Goal: Obtain resource: Obtain resource

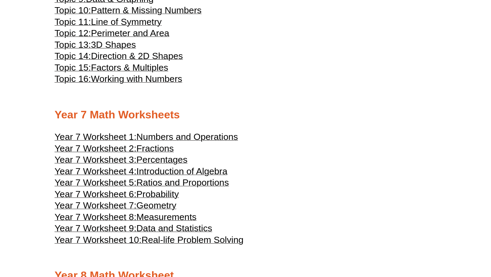
scroll to position [1450, 0]
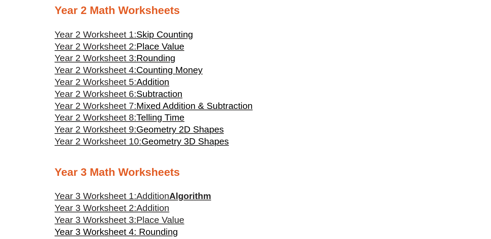
scroll to position [535, 0]
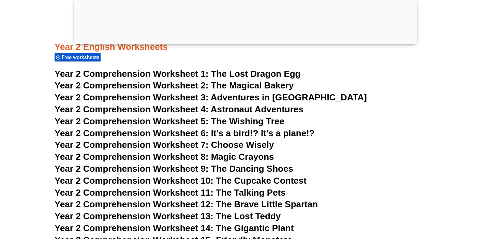
scroll to position [1614, 0]
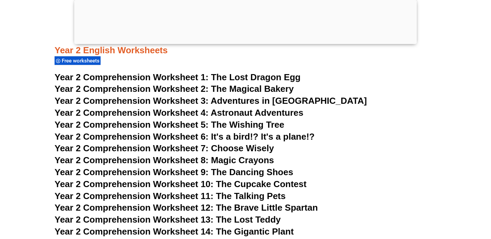
click at [246, 42] on div at bounding box center [245, 42] width 343 height 0
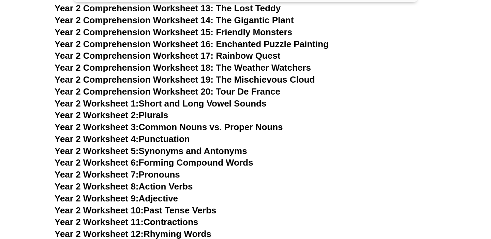
scroll to position [1813, 0]
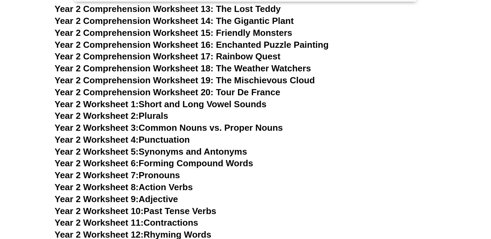
click at [244, 32] on span "Year 2 Comprehension Worksheet 15: Friendly Monsters" at bounding box center [174, 33] width 238 height 10
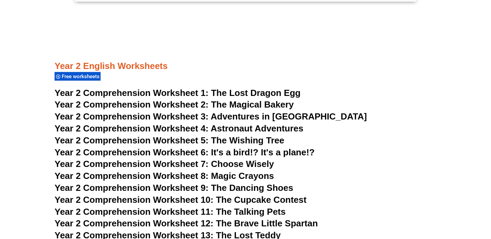
scroll to position [1593, 0]
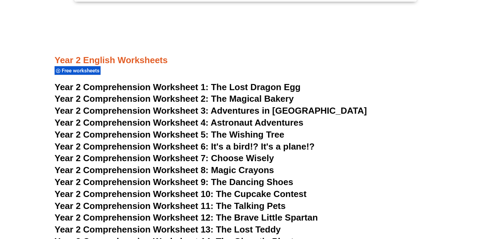
click at [225, 87] on span "The Lost Dragon Egg" at bounding box center [256, 87] width 90 height 10
click at [269, 98] on span "The Magical Bakery" at bounding box center [252, 99] width 83 height 10
click at [255, 111] on span "Adventures in Toyland" at bounding box center [289, 110] width 156 height 10
click at [248, 123] on span "Astronaut Adventures" at bounding box center [257, 122] width 93 height 10
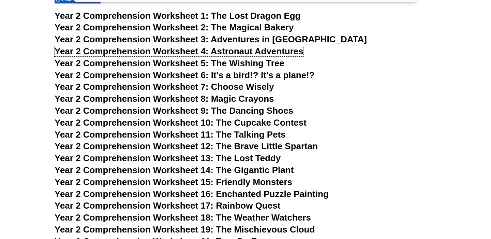
scroll to position [1666, 0]
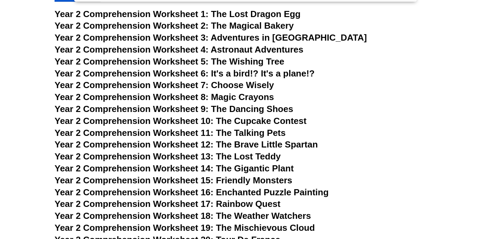
click at [275, 157] on span "Year 2 Comprehension Worksheet 13: The Lost Teddy" at bounding box center [168, 156] width 226 height 10
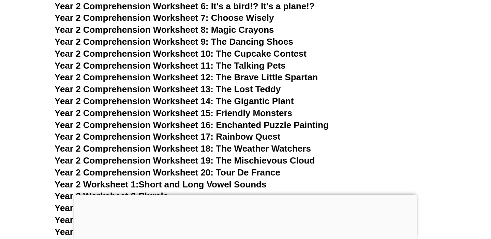
scroll to position [1680, 0]
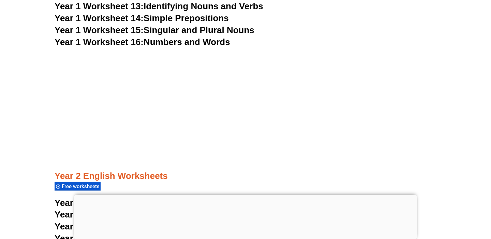
scroll to position [1442, 0]
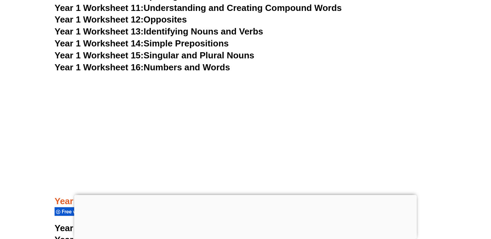
click at [204, 29] on link "Year 1 Worksheet 13: Identifying Nouns and Verbs" at bounding box center [159, 31] width 209 height 10
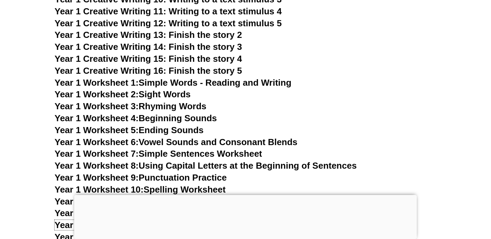
scroll to position [1248, 0]
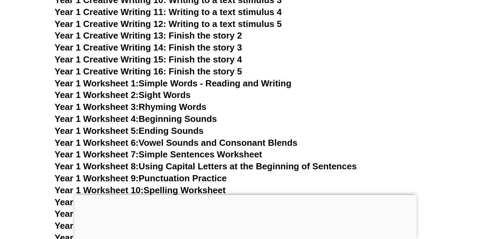
click at [196, 115] on link "Year 1 Worksheet 4: Beginning Sounds" at bounding box center [136, 119] width 162 height 10
click at [185, 131] on link "Year 1 Worksheet 5: Ending Sounds" at bounding box center [129, 131] width 149 height 10
